Goal: Task Accomplishment & Management: Manage account settings

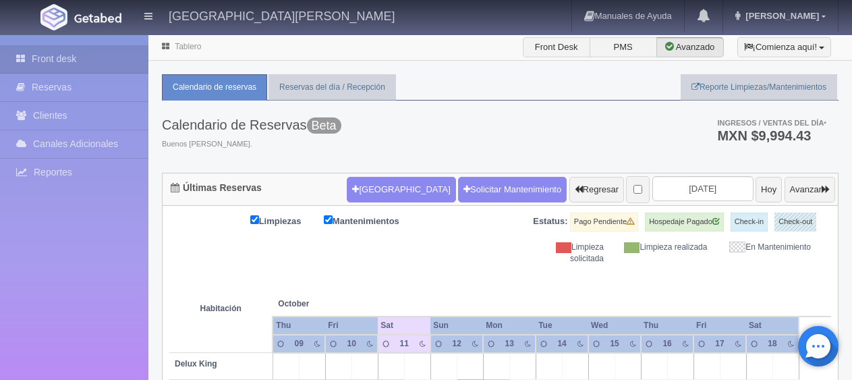
click at [805, 11] on span "Jessica" at bounding box center [780, 16] width 77 height 10
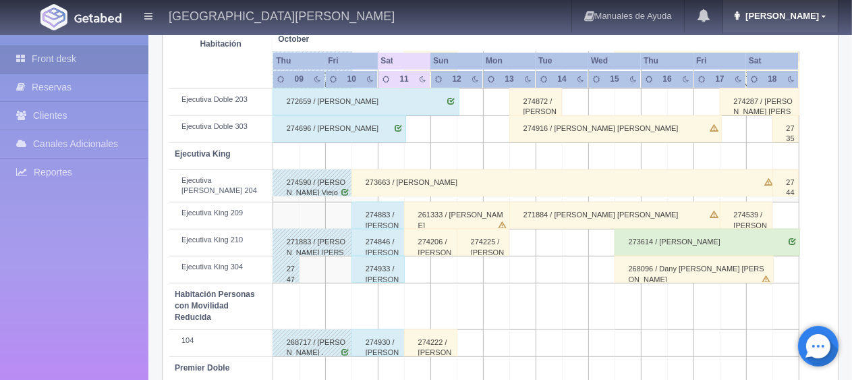
click at [799, 26] on link "Jessica" at bounding box center [780, 16] width 115 height 32
click at [799, 34] on header "Hotel Puerta San Pedro Manuales de Ayuda Actualizaciones recientes Jessica Mi P…" at bounding box center [426, 17] width 852 height 35
click at [793, 20] on span "Jessica" at bounding box center [780, 16] width 77 height 10
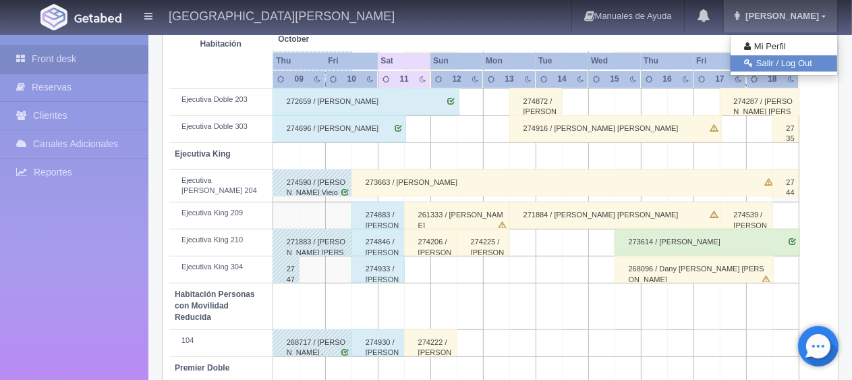
click at [776, 67] on link "Salir / Log Out" at bounding box center [783, 63] width 107 height 17
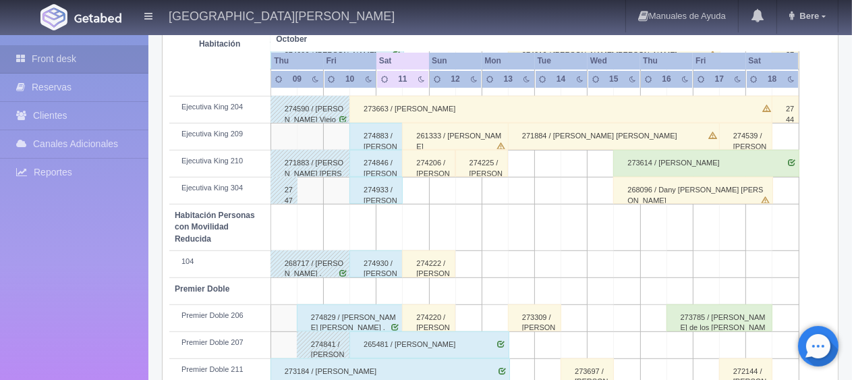
scroll to position [540, 0]
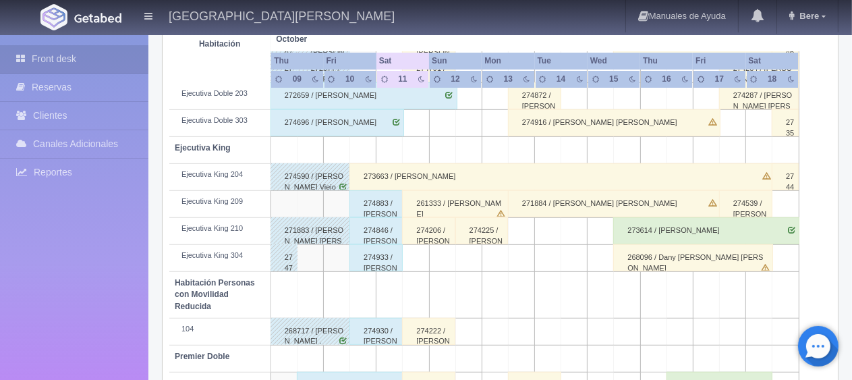
click at [454, 172] on div "273663 / Cesar Martinez" at bounding box center [561, 176] width 425 height 27
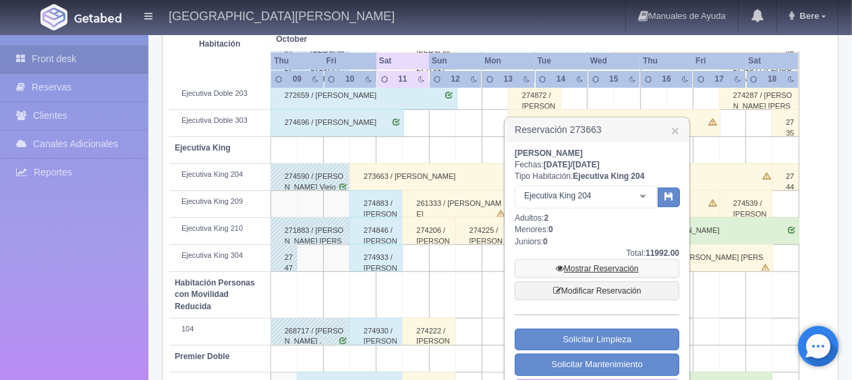
click at [583, 263] on link "Mostrar Reservación" at bounding box center [597, 268] width 165 height 19
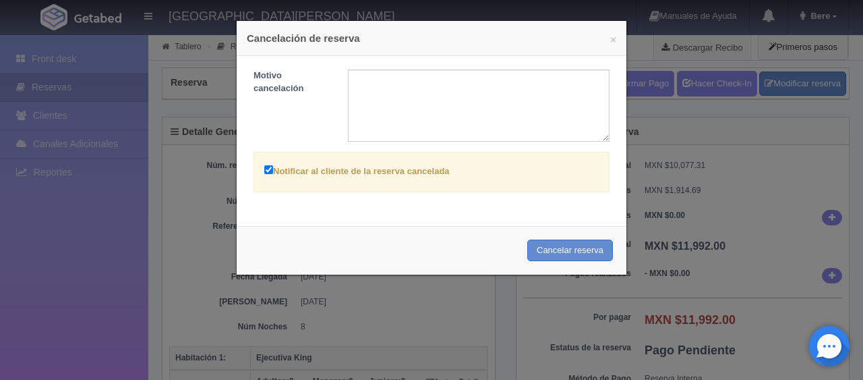
click at [368, 163] on label "Notificar al cliente de la reserva cancelada" at bounding box center [356, 171] width 185 height 16
click at [273, 165] on input "Notificar al cliente de la reserva cancelada" at bounding box center [268, 169] width 9 height 9
checkbox input "false"
click at [556, 253] on button "Cancelar reserva" at bounding box center [570, 250] width 86 height 22
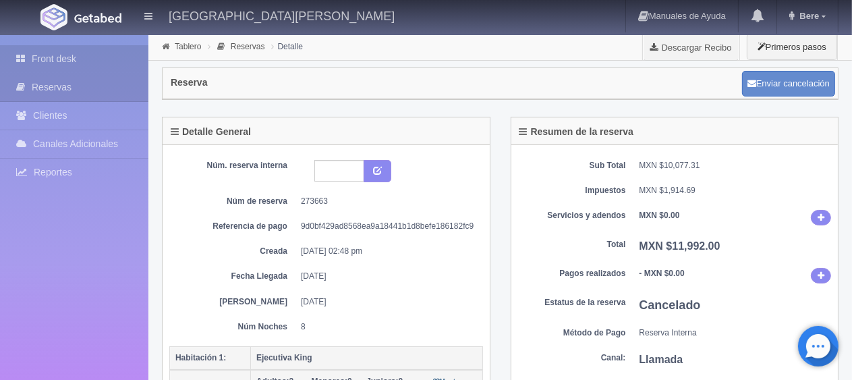
click at [89, 65] on link "Front desk" at bounding box center [74, 59] width 148 height 28
